Goal: Find specific page/section: Find specific page/section

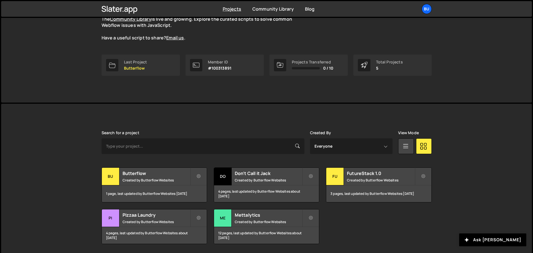
scroll to position [52, 0]
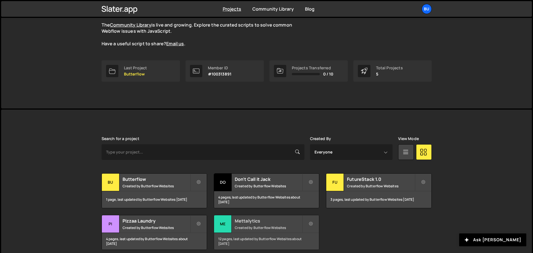
click at [252, 223] on h2 "Mettalytics" at bounding box center [268, 221] width 67 height 6
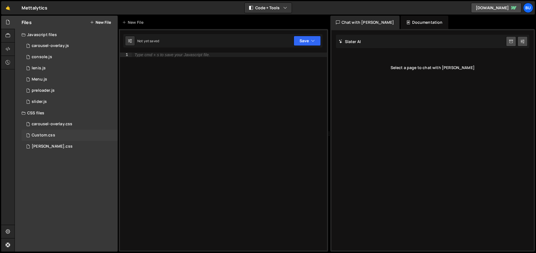
click at [43, 136] on div "Custom.css" at bounding box center [44, 135] width 24 height 5
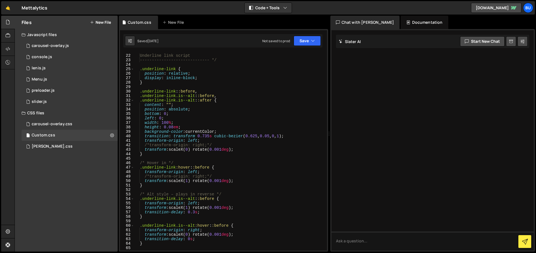
scroll to position [93, 0]
